Goal: Task Accomplishment & Management: Use online tool/utility

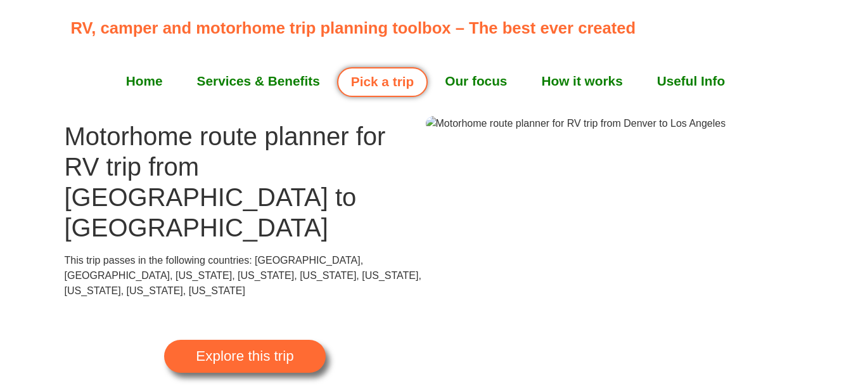
click at [379, 91] on link "Pick a trip" at bounding box center [382, 82] width 91 height 30
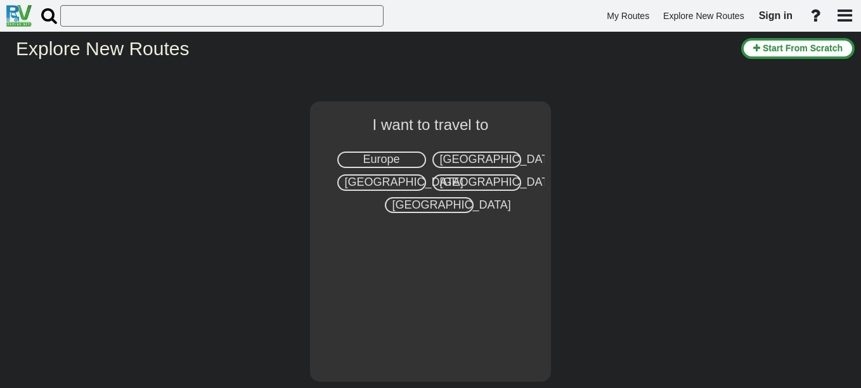
click at [459, 155] on span "United States" at bounding box center [499, 159] width 119 height 13
select select "number:2"
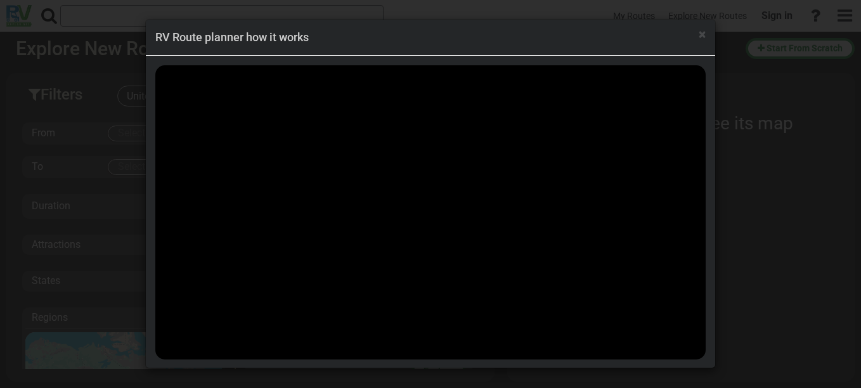
click at [696, 36] on h4 "RV Route planner how it works" at bounding box center [430, 37] width 550 height 16
click at [701, 34] on span "×" at bounding box center [702, 34] width 7 height 15
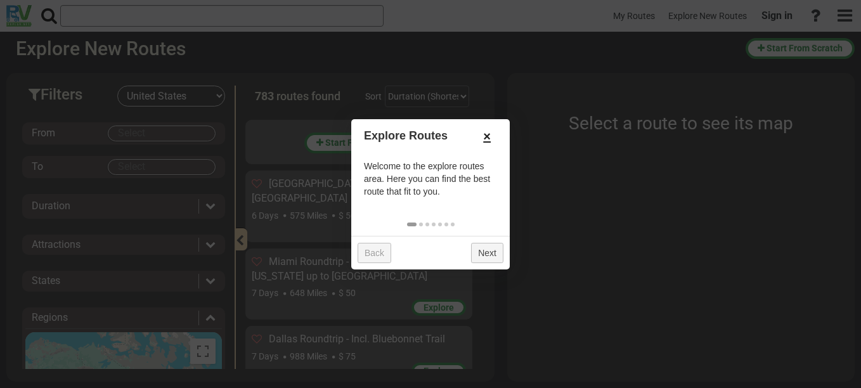
click at [485, 138] on link "×" at bounding box center [487, 137] width 20 height 22
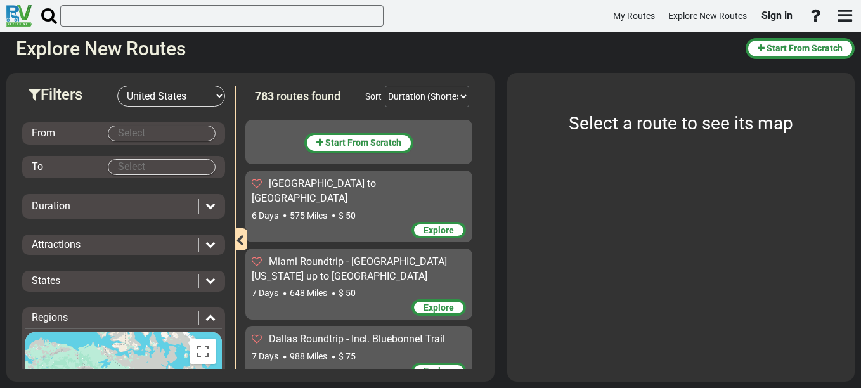
click at [169, 133] on body "My Routes Explore New Routes Sign in ×" at bounding box center [430, 194] width 861 height 388
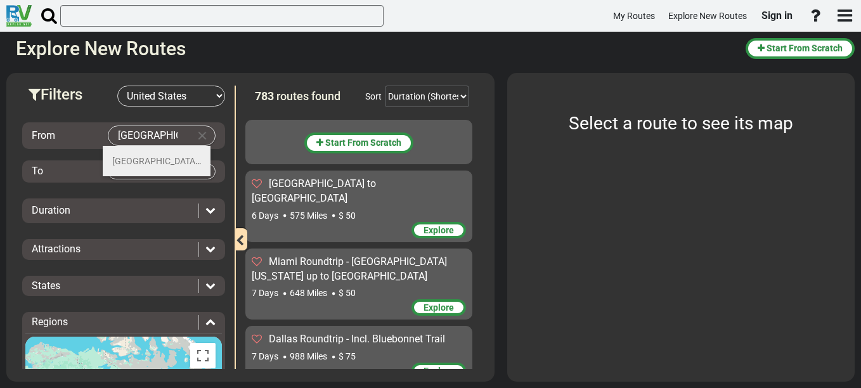
click at [167, 157] on li "Denver (38)" at bounding box center [157, 161] width 108 height 30
type input "Denver"
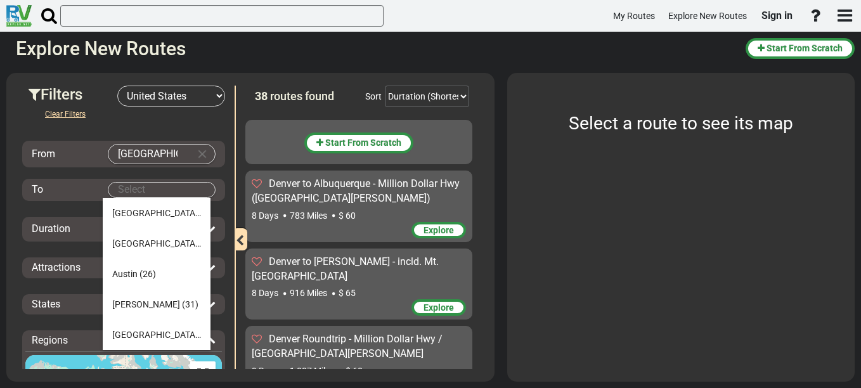
click at [143, 190] on body "My Routes Explore New Routes Sign in ×" at bounding box center [430, 194] width 861 height 388
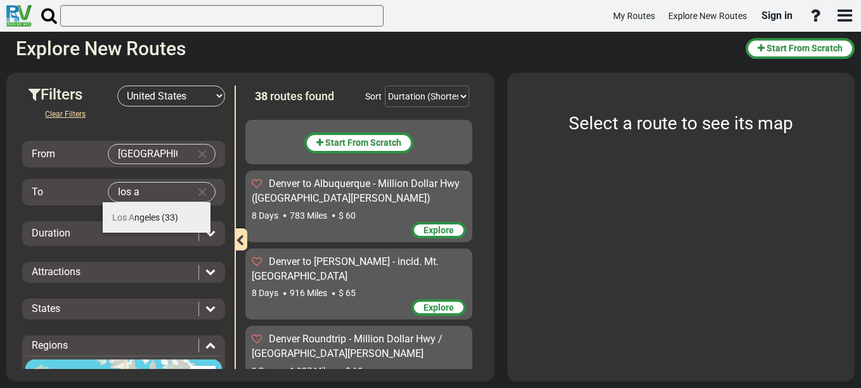
click at [146, 216] on span "Los A ngeles" at bounding box center [136, 217] width 48 height 10
type input "Los Angeles"
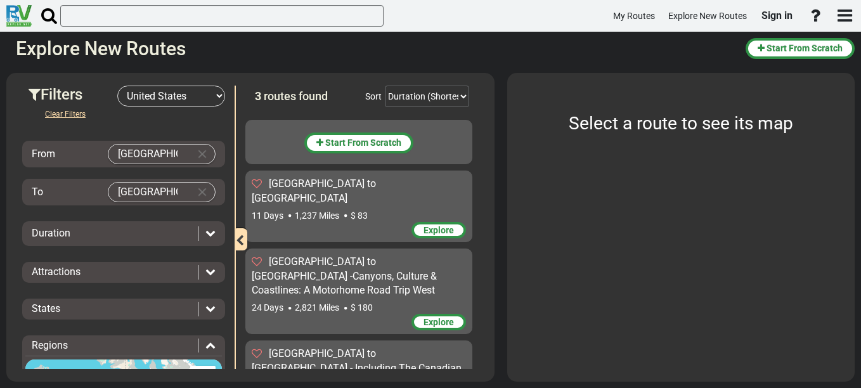
click at [198, 230] on div at bounding box center [206, 233] width 17 height 15
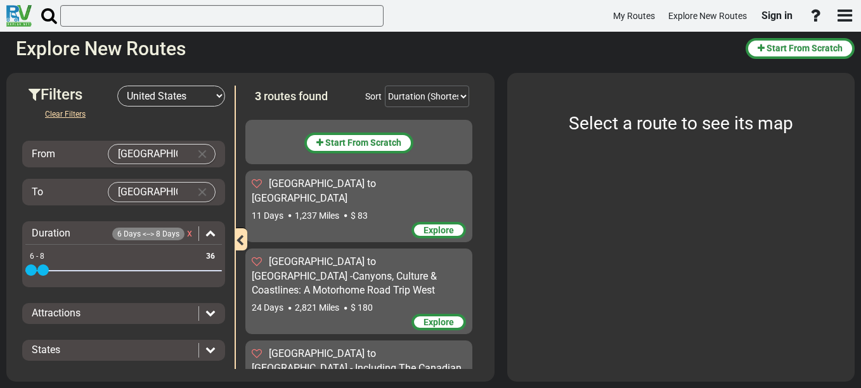
drag, startPoint x: 212, startPoint y: 267, endPoint x: 45, endPoint y: 269, distance: 167.4
click at [45, 269] on span at bounding box center [42, 269] width 11 height 11
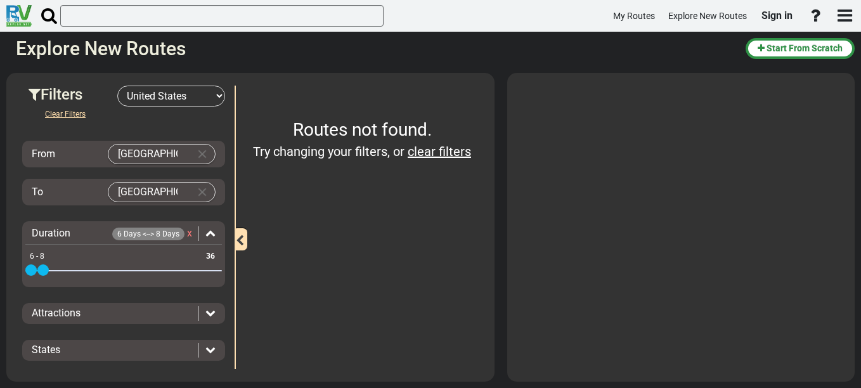
click at [205, 308] on icon at bounding box center [210, 312] width 10 height 10
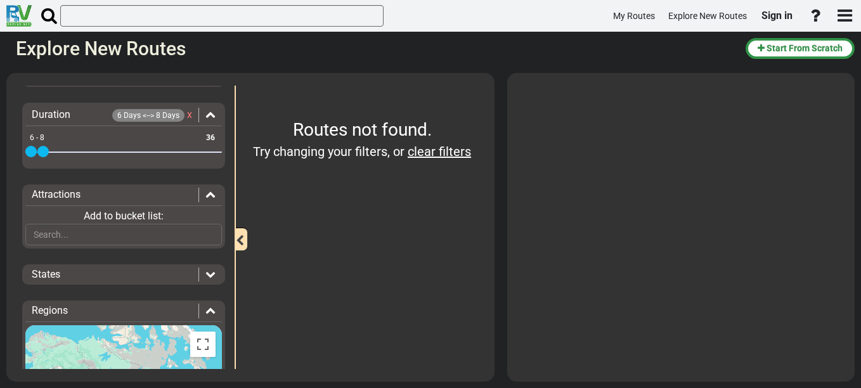
scroll to position [119, 0]
click at [206, 275] on icon at bounding box center [210, 273] width 10 height 10
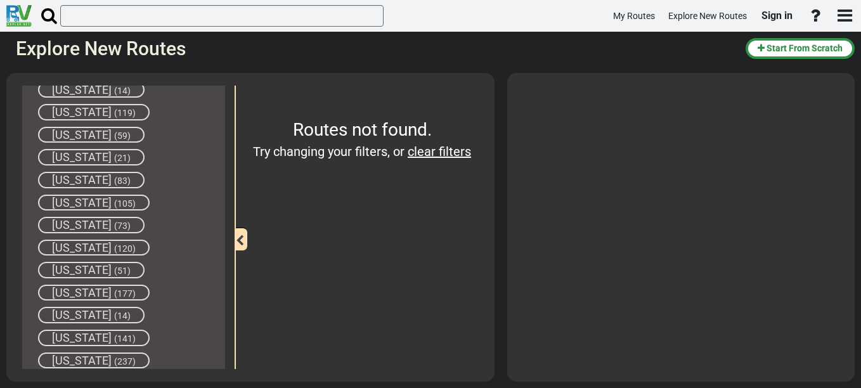
scroll to position [720, 0]
click at [91, 294] on span "Nevada" at bounding box center [82, 291] width 60 height 13
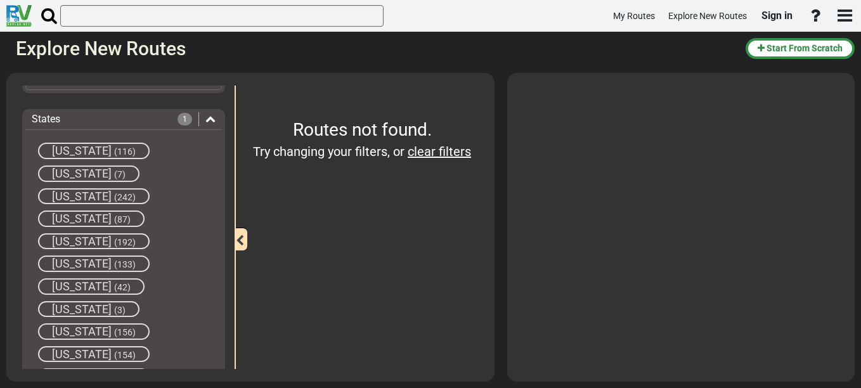
scroll to position [273, 0]
click at [120, 238] on span "(192)" at bounding box center [125, 243] width 22 height 10
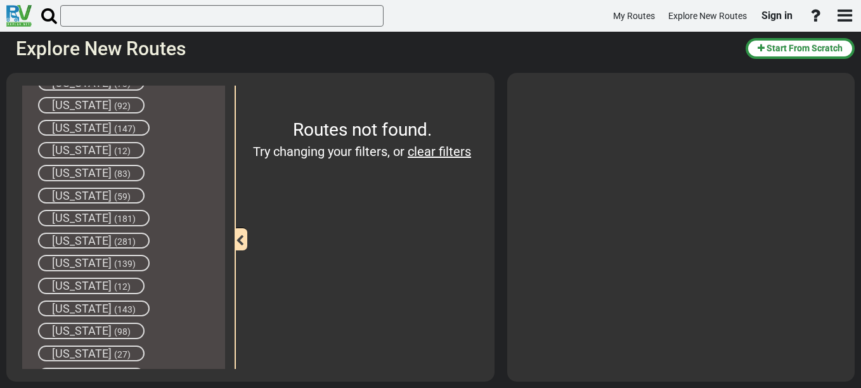
scroll to position [1110, 0]
click at [114, 258] on span "(139)" at bounding box center [125, 263] width 22 height 10
click at [242, 238] on icon "button" at bounding box center [240, 240] width 8 height 11
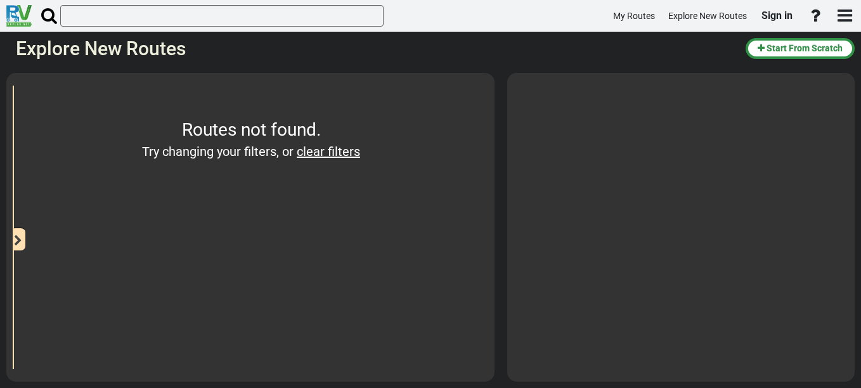
click at [22, 236] on button "button" at bounding box center [18, 239] width 15 height 23
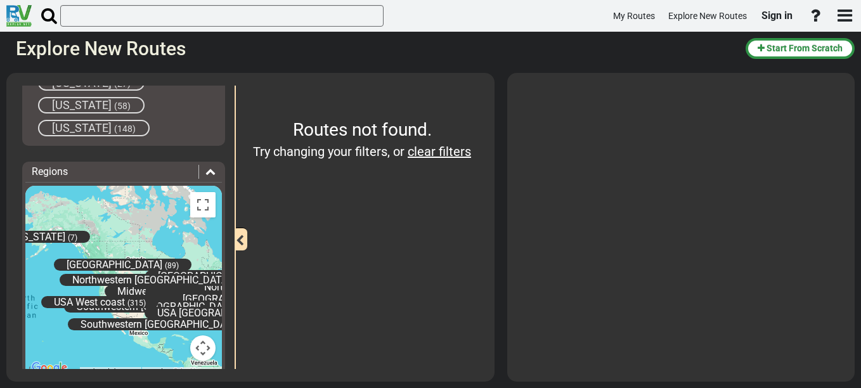
scroll to position [1381, 0]
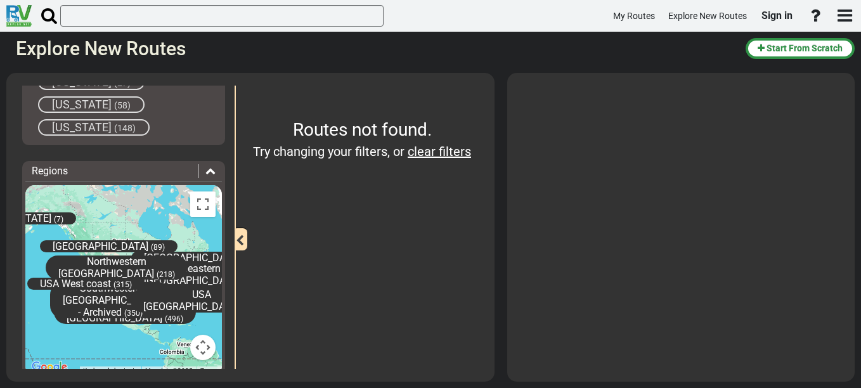
drag, startPoint x: 165, startPoint y: 278, endPoint x: 8, endPoint y: 267, distance: 157.0
click at [8, 267] on div "Filters -- Select Destination -- Europe United States Canada Australia New Zeal…" at bounding box center [250, 227] width 488 height 309
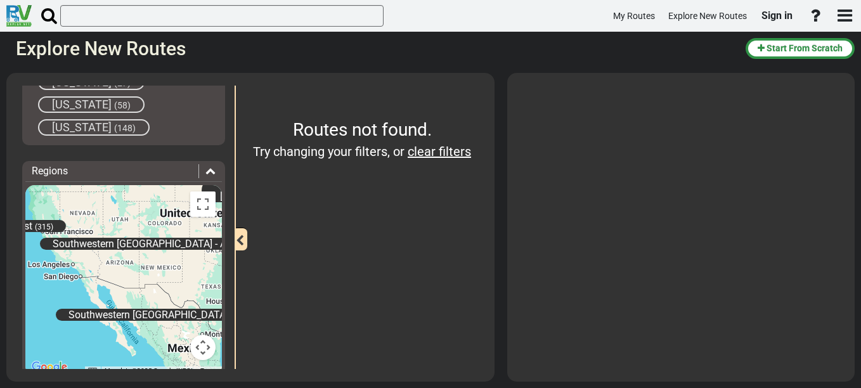
drag, startPoint x: 120, startPoint y: 265, endPoint x: 155, endPoint y: 191, distance: 81.7
click at [155, 191] on div "Alaska (7) East Canada (99) Midwestern USA (320) Northeastern USA - Archived (2…" at bounding box center [123, 280] width 197 height 190
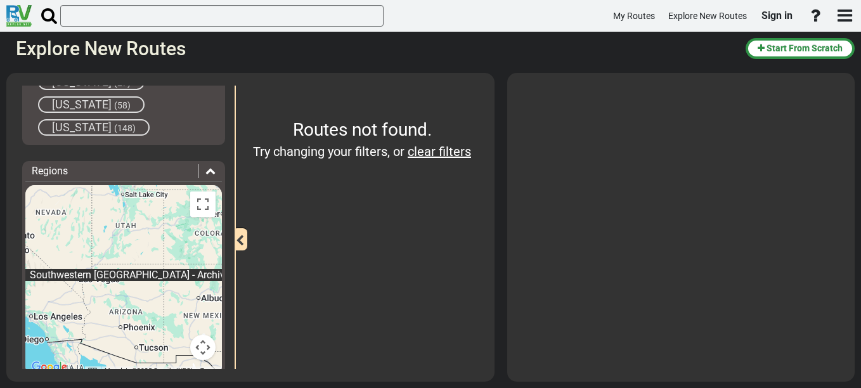
drag, startPoint x: 124, startPoint y: 269, endPoint x: 170, endPoint y: 242, distance: 53.7
click at [170, 242] on div "Alaska (7) East Canada (99) Midwestern USA (320) Northeastern USA - Archived (2…" at bounding box center [123, 280] width 197 height 190
click at [157, 259] on div "Alaska (7) East Canada (99) Midwestern USA (320) Northeastern USA - Archived (2…" at bounding box center [123, 280] width 197 height 190
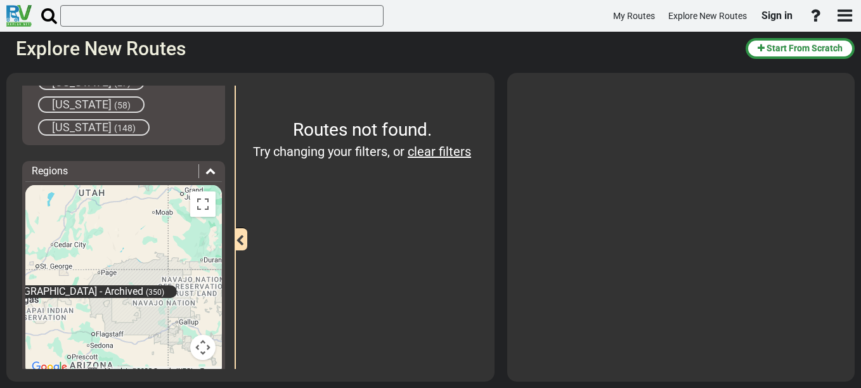
click at [146, 290] on span "(350)" at bounding box center [155, 292] width 18 height 9
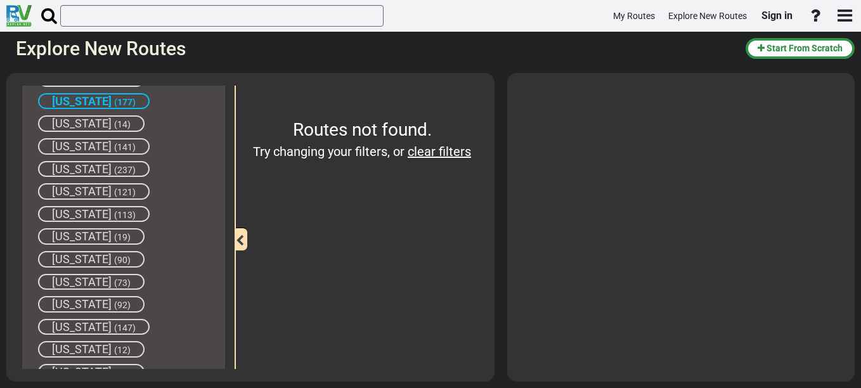
scroll to position [910, 0]
click at [114, 98] on span "(177)" at bounding box center [125, 103] width 22 height 10
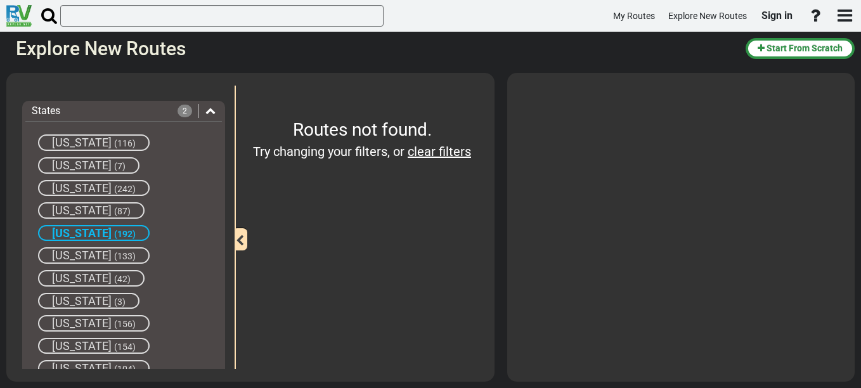
scroll to position [281, 0]
click at [126, 228] on div "California (192)" at bounding box center [94, 234] width 112 height 16
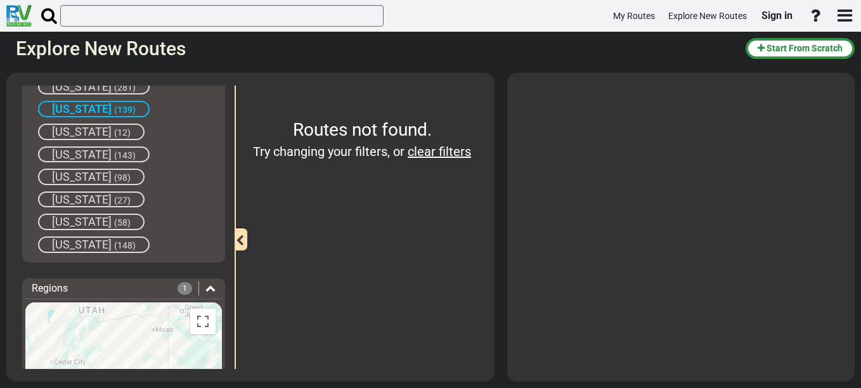
scroll to position [1264, 0]
click at [114, 106] on span "(139)" at bounding box center [125, 109] width 22 height 10
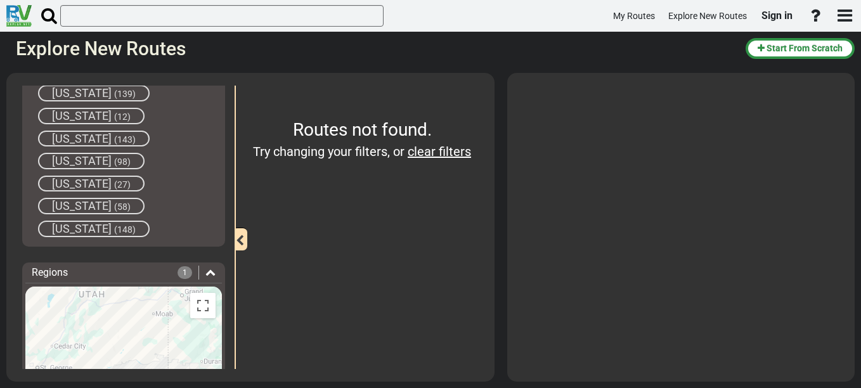
scroll to position [1334, 0]
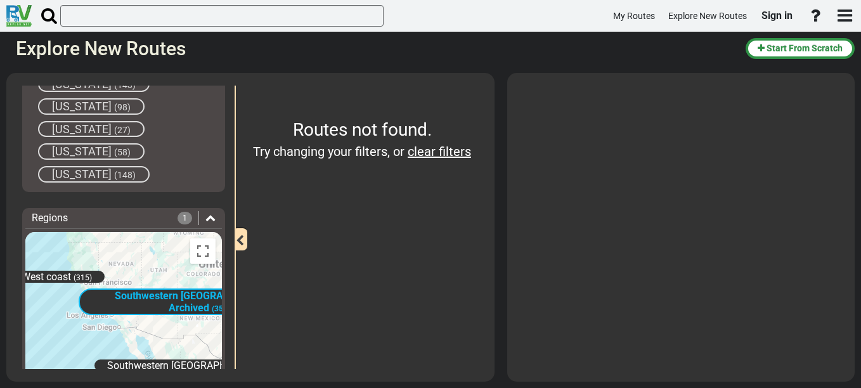
click at [205, 219] on icon at bounding box center [210, 217] width 10 height 10
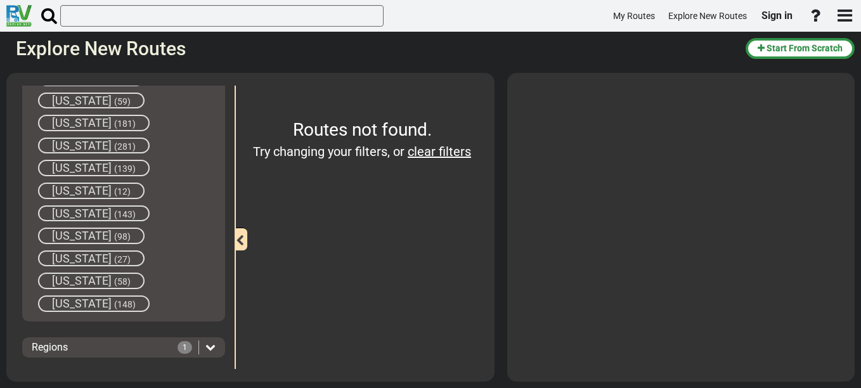
scroll to position [1205, 0]
click at [183, 346] on span "1" at bounding box center [185, 347] width 15 height 13
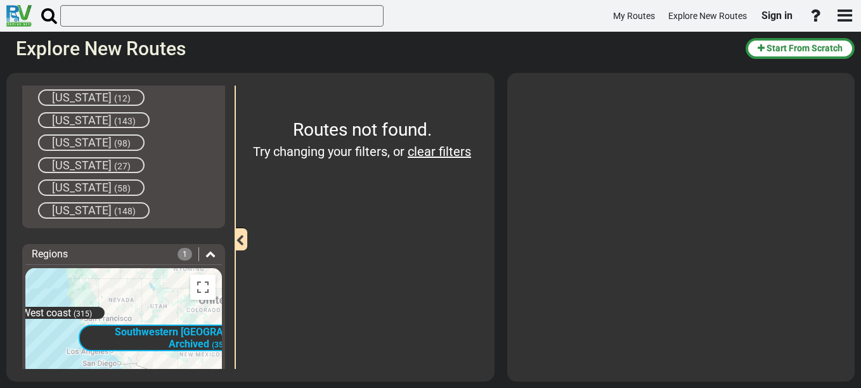
scroll to position [1334, 0]
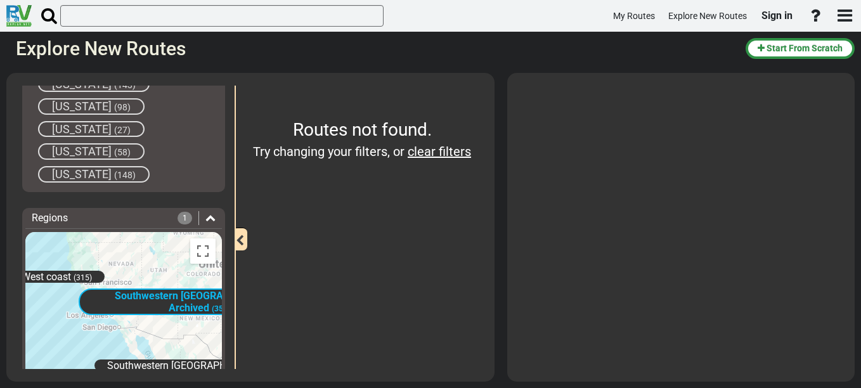
click at [183, 297] on span "Southwestern USA - Archived" at bounding box center [200, 302] width 170 height 24
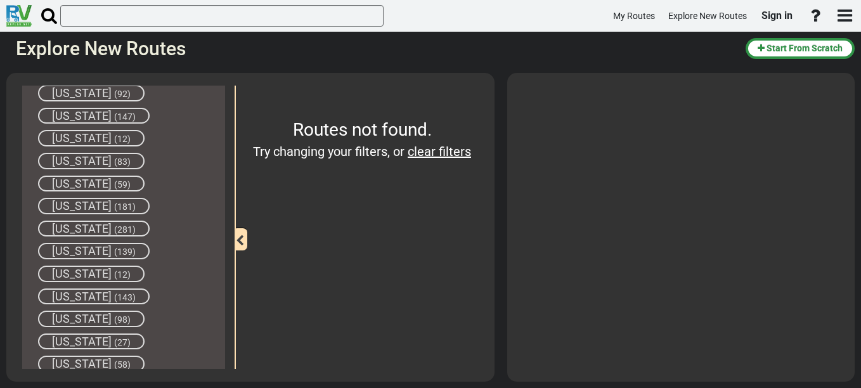
scroll to position [1129, 0]
click at [114, 243] on span "(139)" at bounding box center [125, 245] width 22 height 10
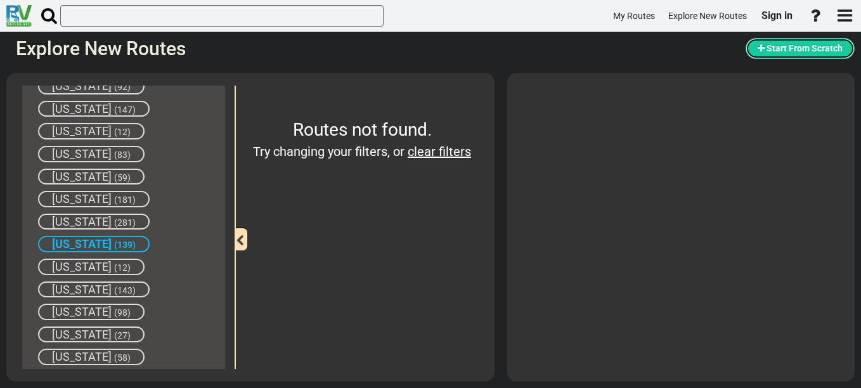
click at [784, 51] on span "Start From Scratch" at bounding box center [805, 48] width 76 height 10
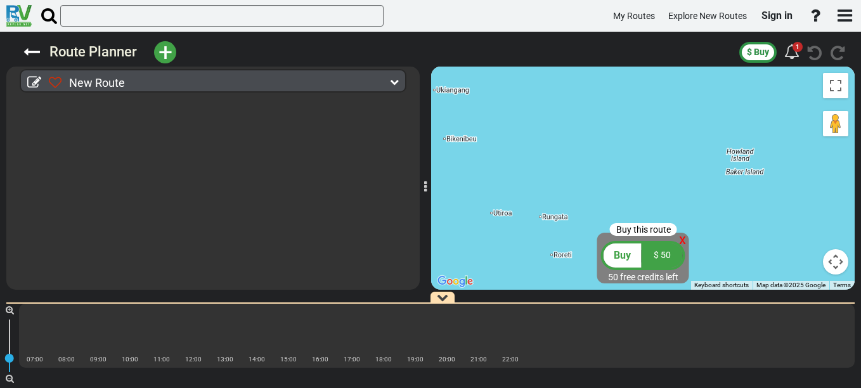
click at [233, 51] on div "Route Planner +" at bounding box center [377, 52] width 723 height 23
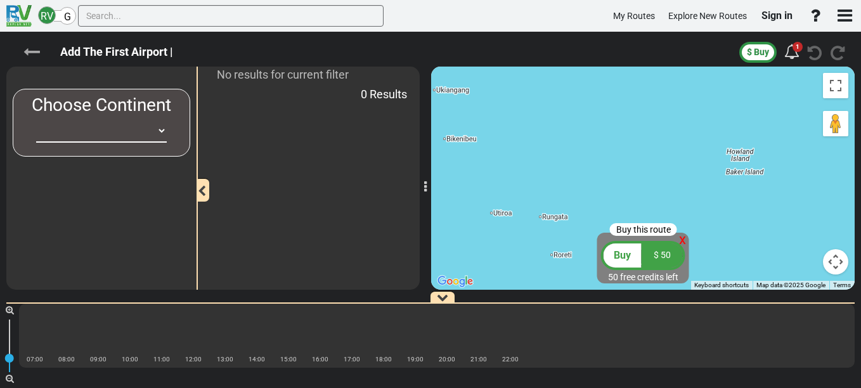
click at [34, 50] on icon at bounding box center [31, 52] width 16 height 16
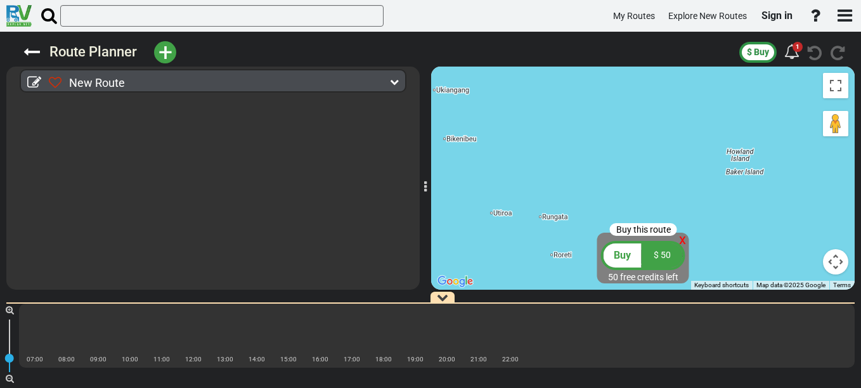
click at [34, 50] on icon at bounding box center [31, 52] width 16 height 16
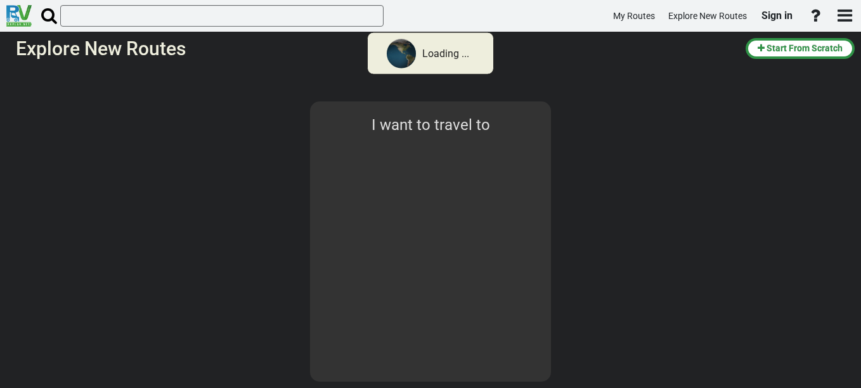
select select "number:2"
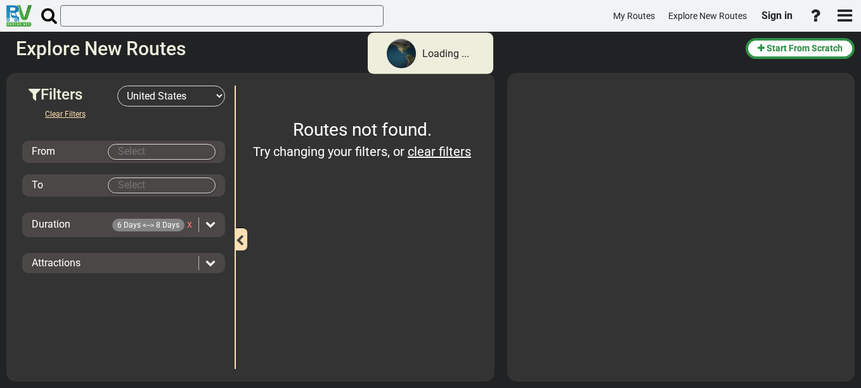
type input "Denver"
